Goal: Book appointment/travel/reservation

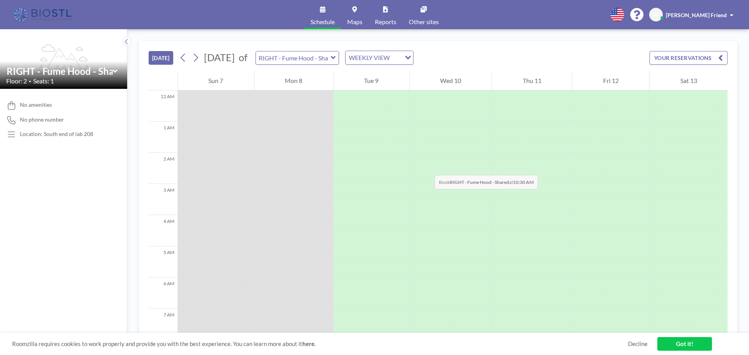
scroll to position [265, 0]
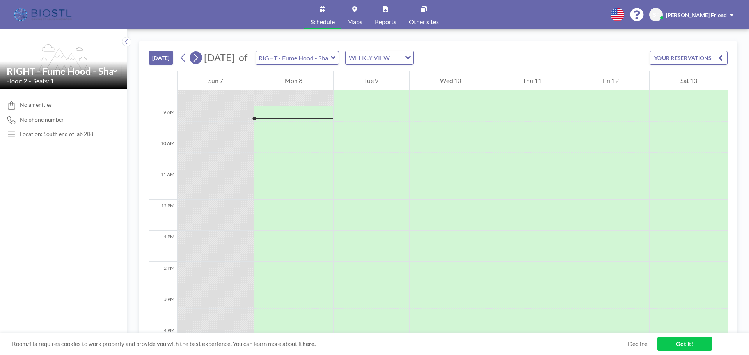
click at [196, 58] on icon at bounding box center [195, 58] width 7 height 12
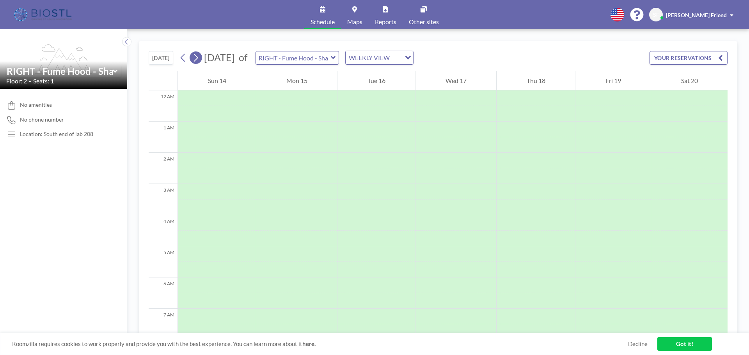
scroll to position [234, 0]
click at [181, 58] on icon at bounding box center [183, 58] width 7 height 12
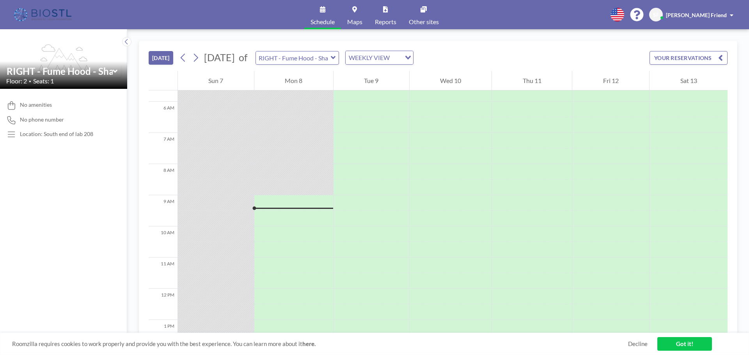
scroll to position [148, 0]
click at [331, 61] on input "text" at bounding box center [293, 58] width 75 height 13
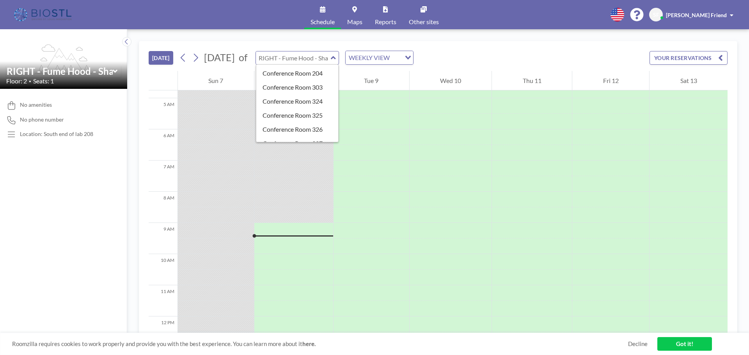
scroll to position [234, 0]
type input "Conference Room 327"
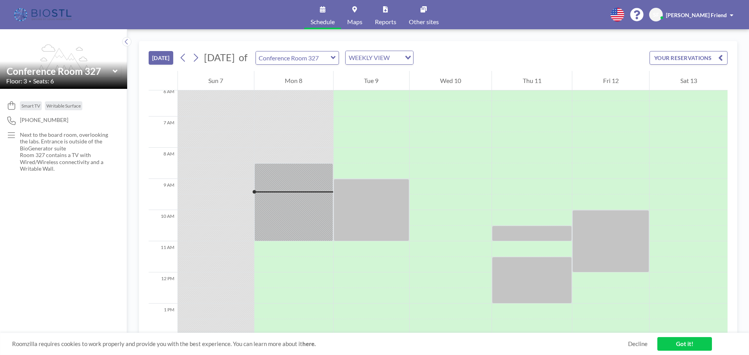
scroll to position [187, 0]
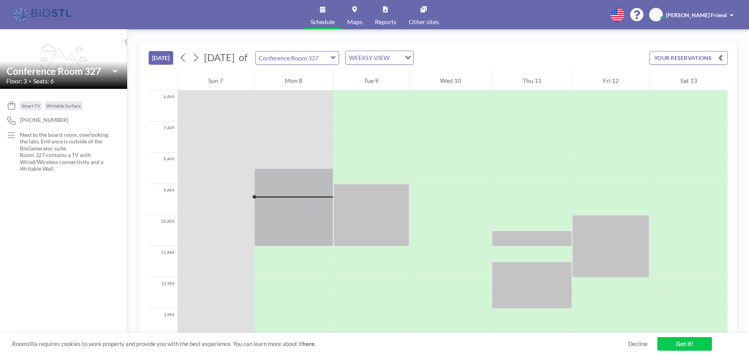
click at [353, 67] on div "[DATE] [DATE] of Conference Room 327 WEEKLY VIEW Loading... YOUR RESERVATIONS" at bounding box center [438, 56] width 579 height 30
click at [336, 59] on icon at bounding box center [333, 58] width 5 height 8
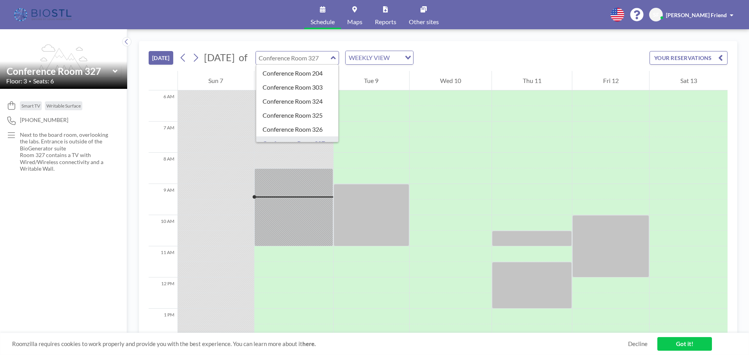
type input "Conference Room 303"
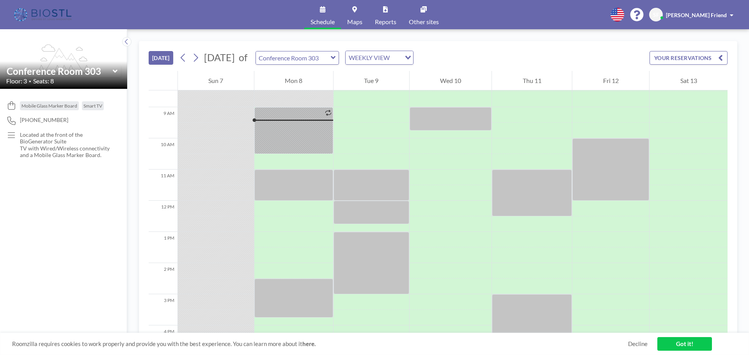
scroll to position [265, 0]
click at [197, 59] on icon at bounding box center [195, 58] width 7 height 12
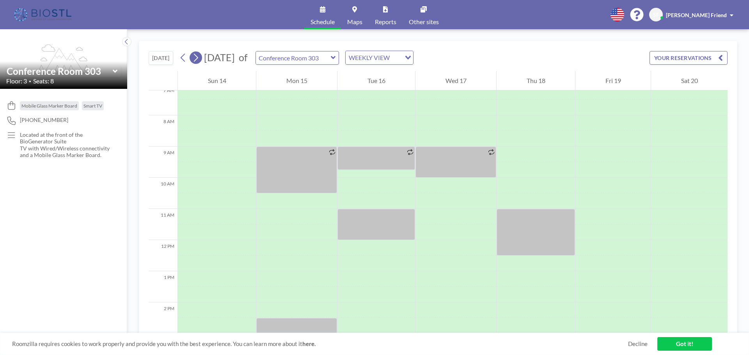
scroll to position [234, 0]
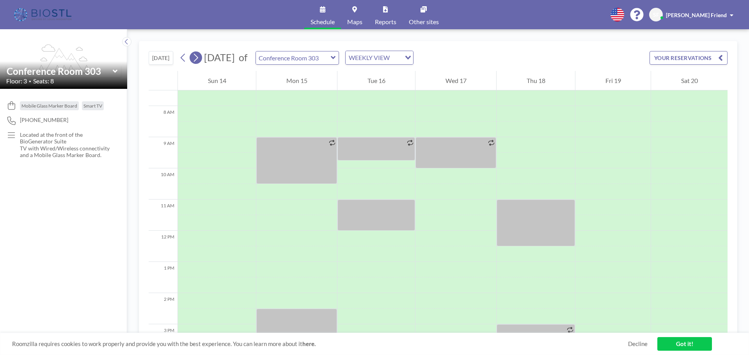
click at [197, 59] on icon at bounding box center [195, 58] width 7 height 12
click at [331, 58] on input "text" at bounding box center [293, 58] width 75 height 13
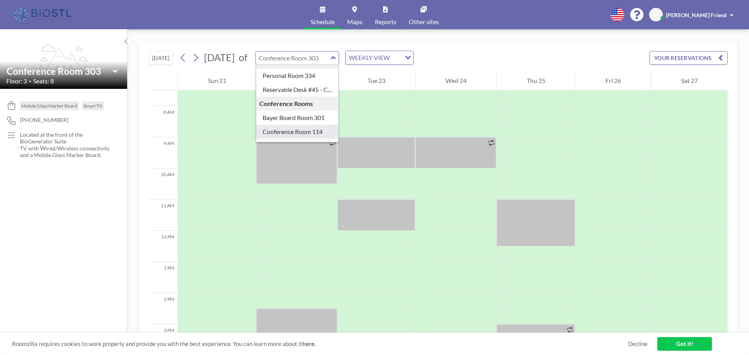
scroll to position [122, 0]
type input "Bayer Board Room 301"
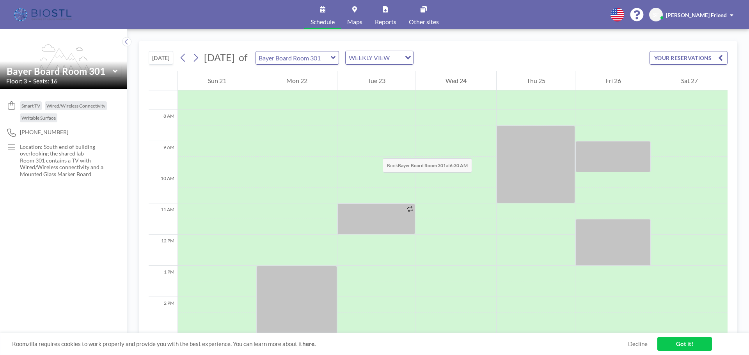
scroll to position [234, 0]
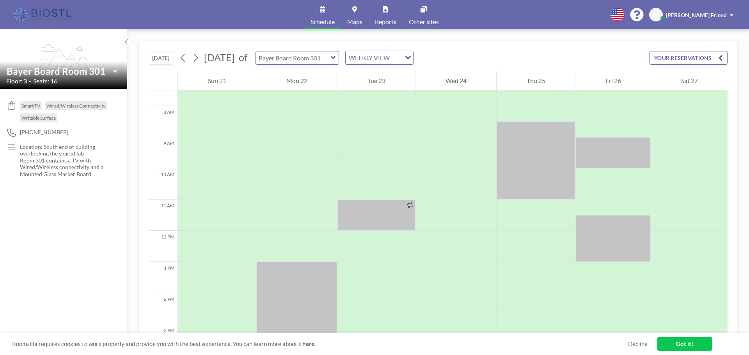
click at [331, 60] on input "text" at bounding box center [293, 58] width 75 height 13
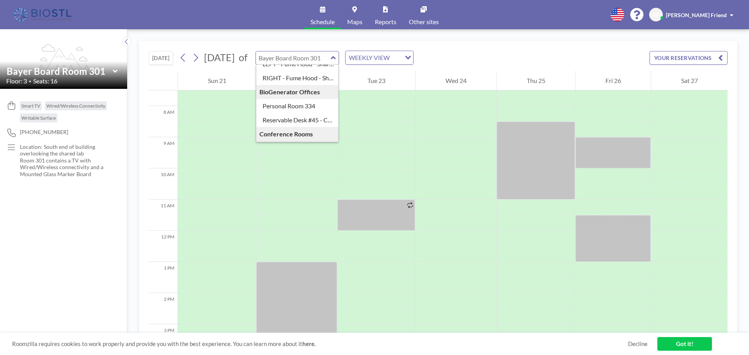
scroll to position [117, 0]
type input "Conference Room 114"
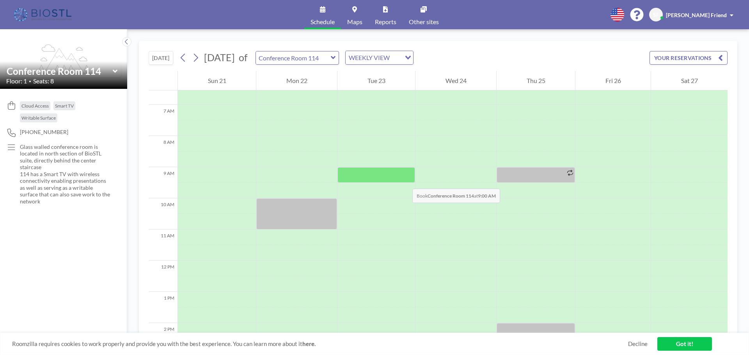
scroll to position [195, 0]
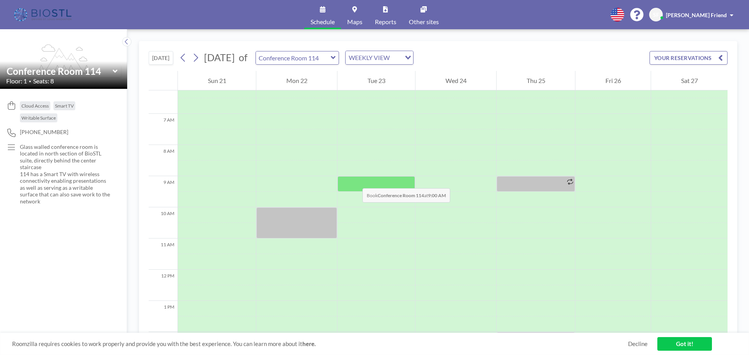
click at [355, 181] on div at bounding box center [377, 184] width 78 height 16
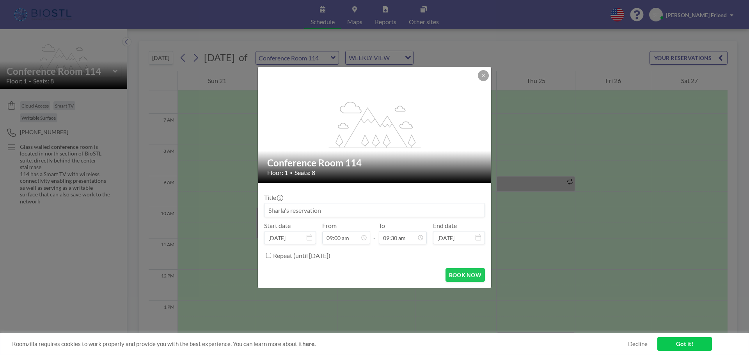
click at [339, 207] on input at bounding box center [375, 210] width 220 height 13
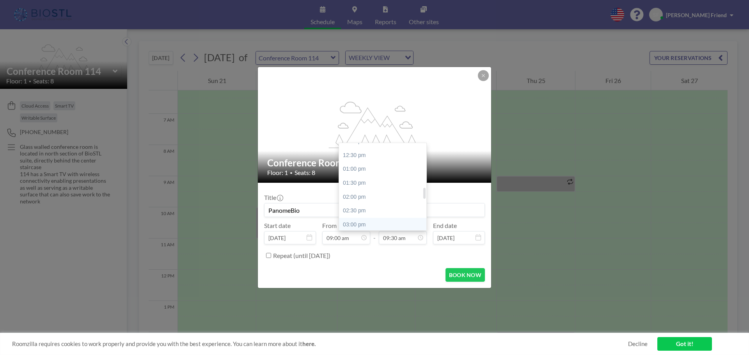
scroll to position [303, 0]
type input "PanomeBio"
click at [368, 181] on div "12:00 pm" at bounding box center [384, 181] width 91 height 14
type input "12:00 pm"
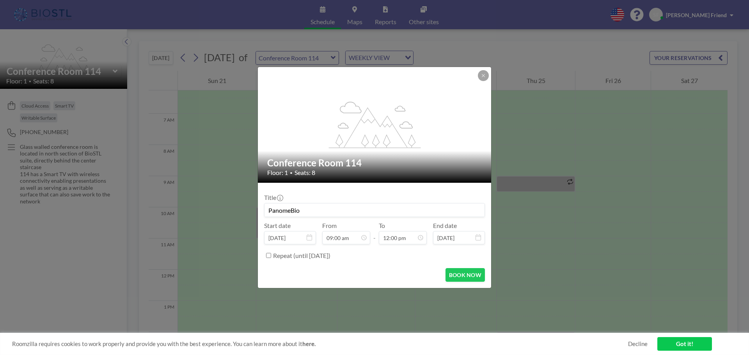
scroll to position [0, 0]
click at [338, 211] on input "PanomeBio" at bounding box center [375, 210] width 220 height 13
type input "PanomeBio - CLIA"
click at [473, 278] on button "BOOK NOW" at bounding box center [465, 275] width 39 height 14
